Goal: Learn about a topic

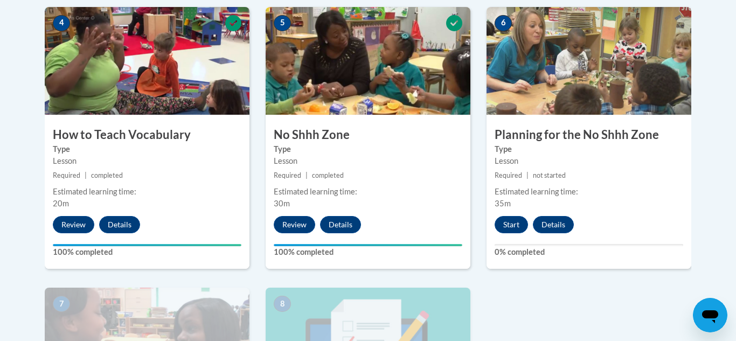
scroll to position [650, 0]
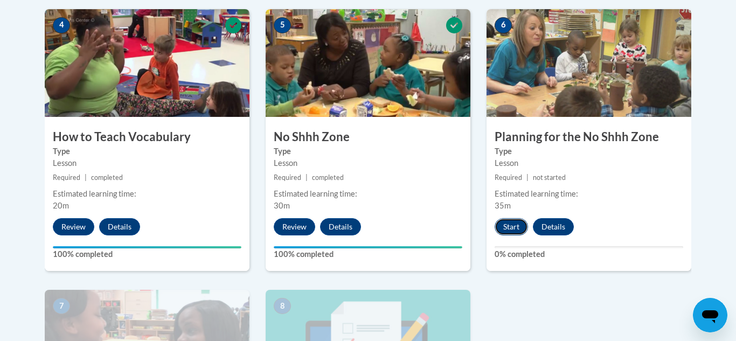
click at [513, 227] on button "Start" at bounding box center [511, 226] width 33 height 17
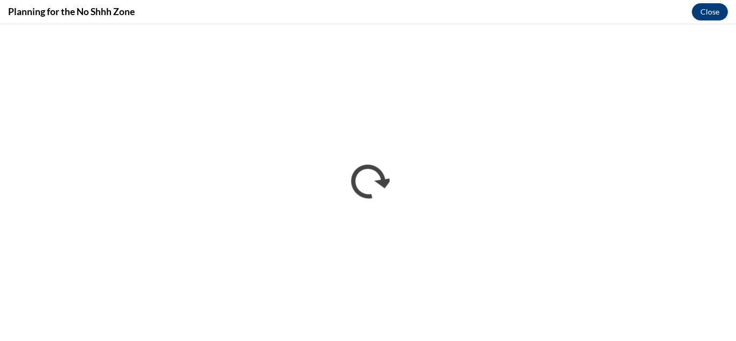
scroll to position [0, 0]
